Goal: Navigation & Orientation: Find specific page/section

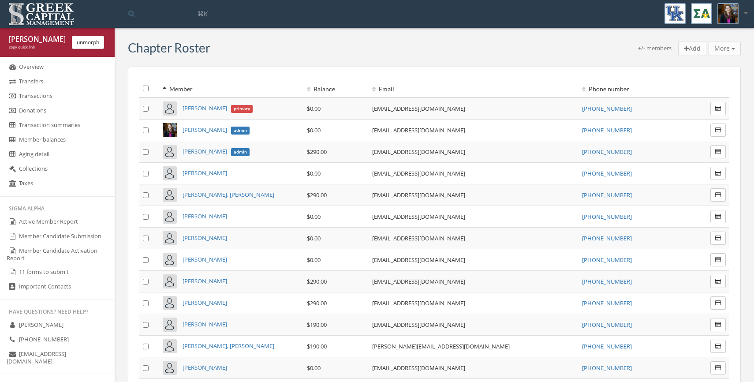
scroll to position [388, 0]
click at [50, 214] on link "Active Member Report" at bounding box center [57, 219] width 115 height 15
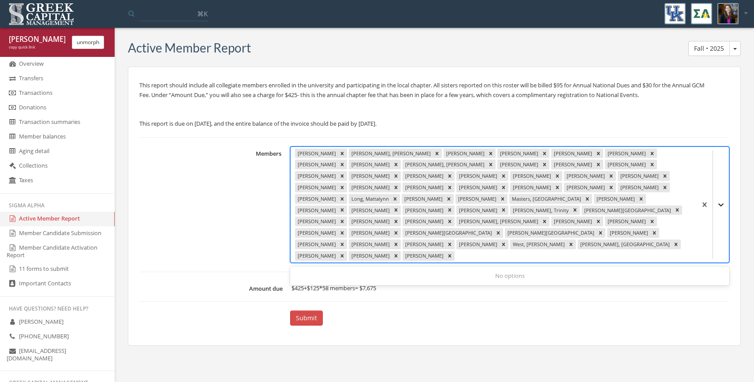
click at [721, 200] on icon at bounding box center [720, 204] width 9 height 9
click at [453, 253] on icon "Remove Zastrow, Allison" at bounding box center [450, 256] width 6 height 6
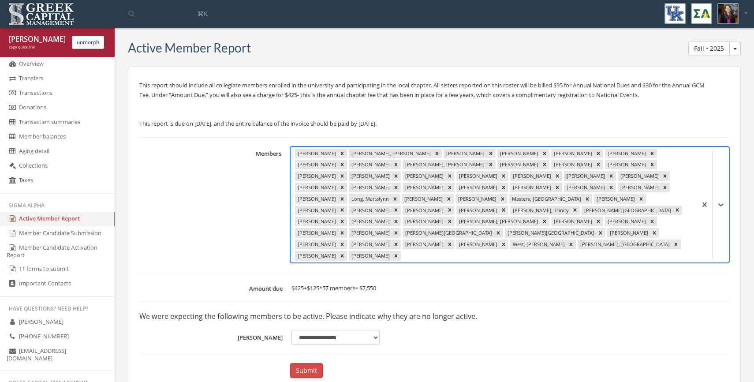
click at [372, 330] on select "**********" at bounding box center [335, 337] width 88 height 15
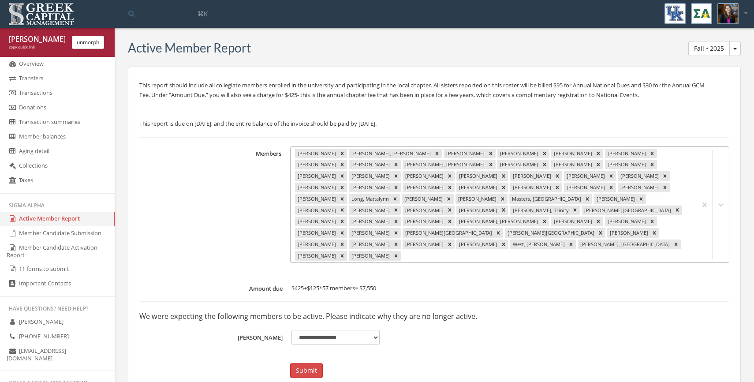
click at [552, 251] on div at bounding box center [547, 256] width 290 height 10
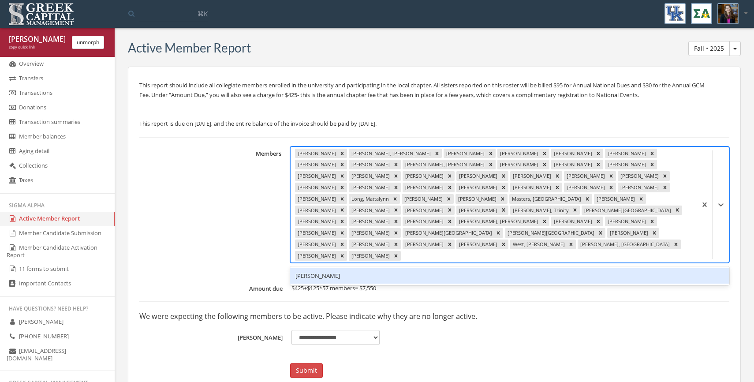
click at [547, 268] on div "[PERSON_NAME]" at bounding box center [509, 275] width 439 height 15
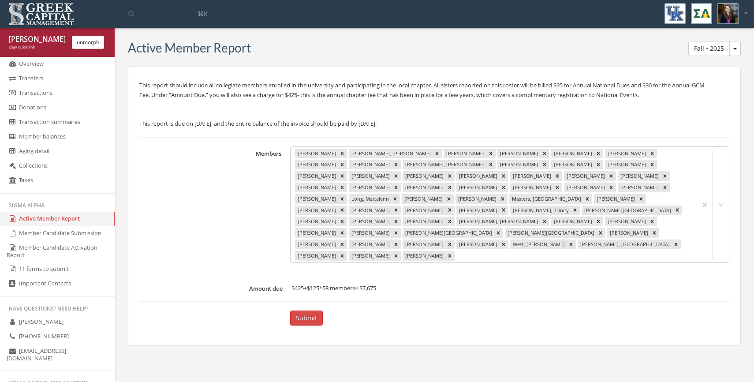
click at [31, 231] on link "Member Candidate Submission" at bounding box center [57, 233] width 115 height 15
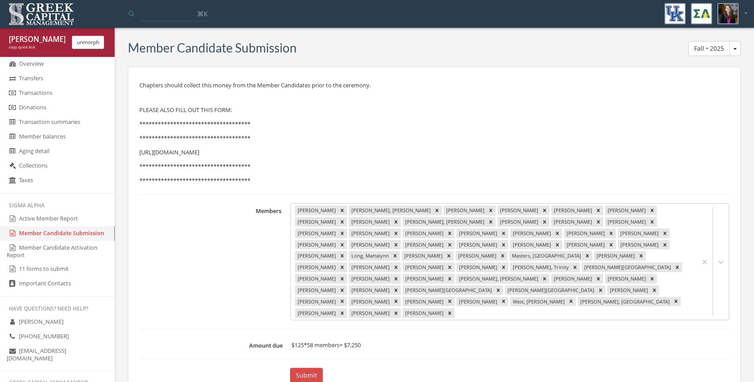
click at [36, 249] on link "Member Candidate Activation Report" at bounding box center [57, 251] width 115 height 21
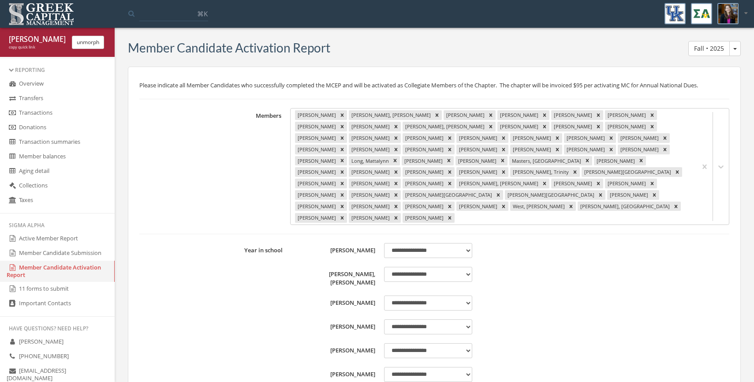
scroll to position [365, 0]
click at [33, 311] on link "Important Contacts" at bounding box center [57, 306] width 115 height 15
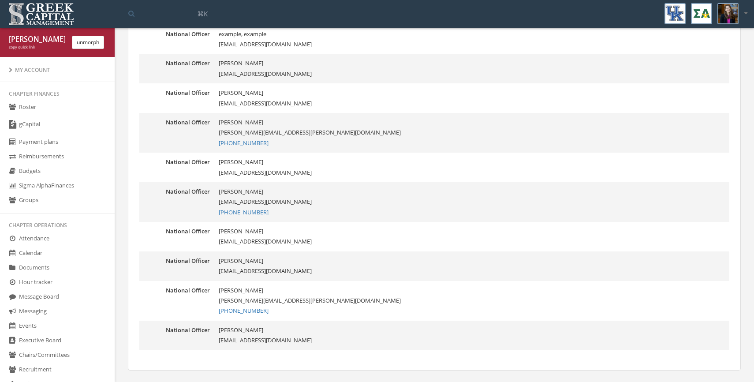
click at [27, 109] on link "Roster" at bounding box center [57, 107] width 115 height 15
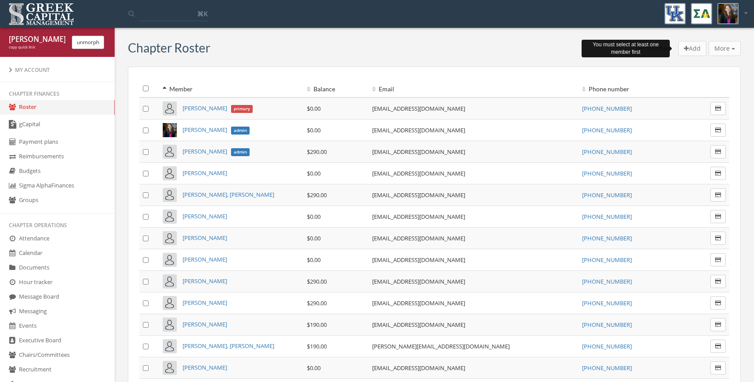
click at [730, 50] on div "More Add transaction to selected Email members Email members & parents Text mem…" at bounding box center [724, 48] width 32 height 15
click at [734, 47] on div "More Add transaction to selected Email members Email members & parents Text mem…" at bounding box center [724, 48] width 32 height 15
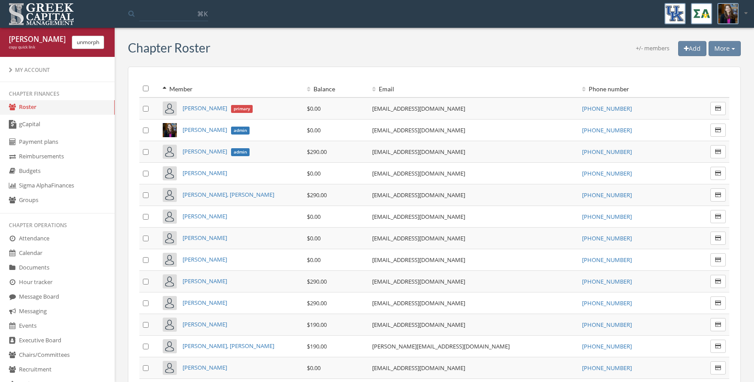
click at [733, 50] on button "More" at bounding box center [724, 48] width 32 height 15
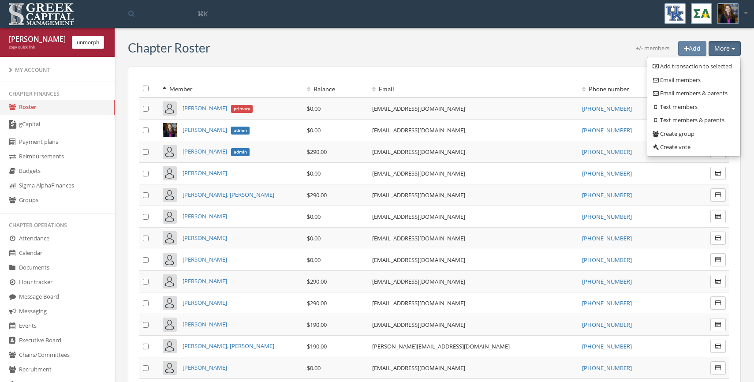
click at [535, 58] on div "+/- members Add More Add transaction to selected Email members Email members & …" at bounding box center [475, 49] width 530 height 17
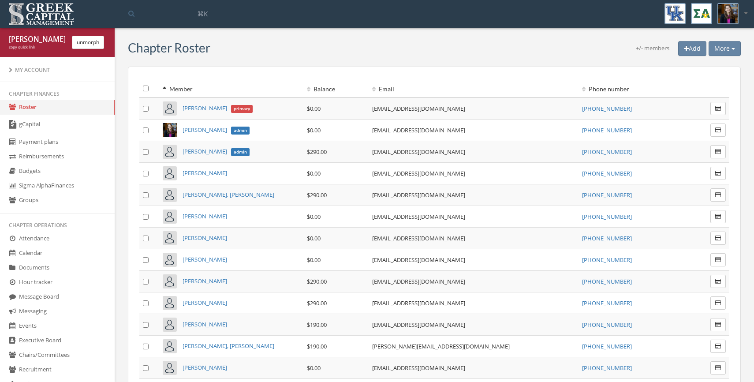
click at [720, 47] on span "More" at bounding box center [721, 48] width 15 height 8
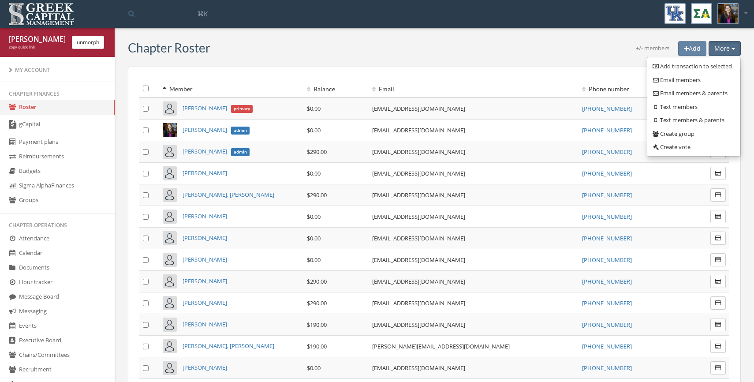
click at [272, 54] on div "+/- members Add More Add transaction to selected Email members Email members & …" at bounding box center [475, 49] width 530 height 17
